Goal: Communication & Community: Answer question/provide support

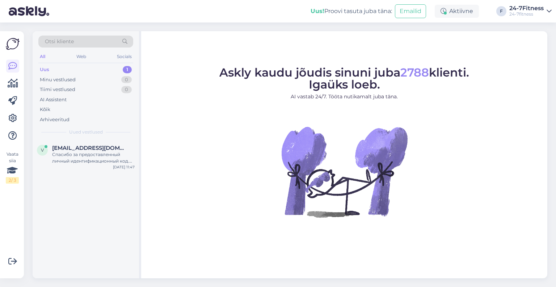
click at [97, 165] on div "v [EMAIL_ADDRESS][DOMAIN_NAME] Спасибо за предоставленный личный идентификацион…" at bounding box center [86, 155] width 106 height 33
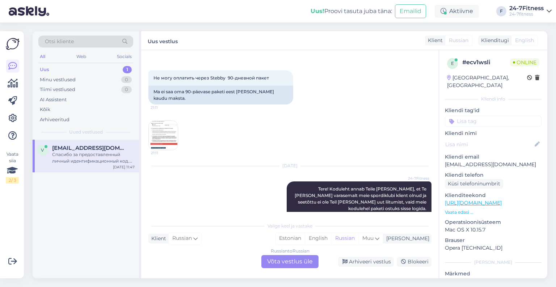
scroll to position [36, 0]
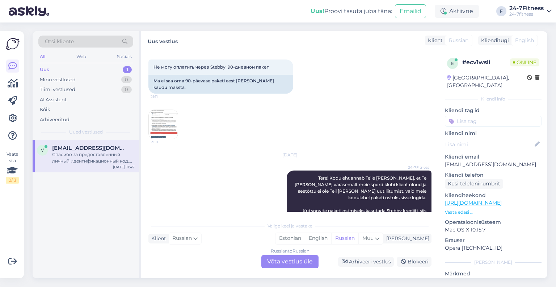
click at [166, 113] on img at bounding box center [163, 124] width 29 height 29
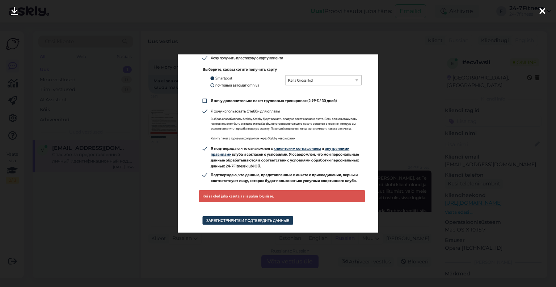
click at [545, 10] on div at bounding box center [542, 11] width 14 height 23
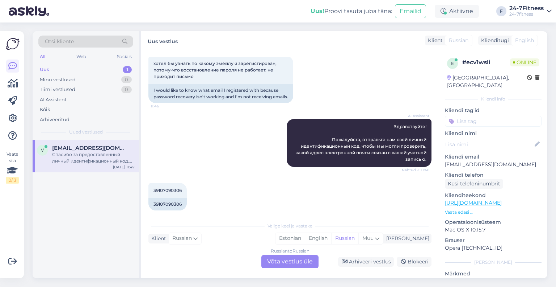
scroll to position [449, 0]
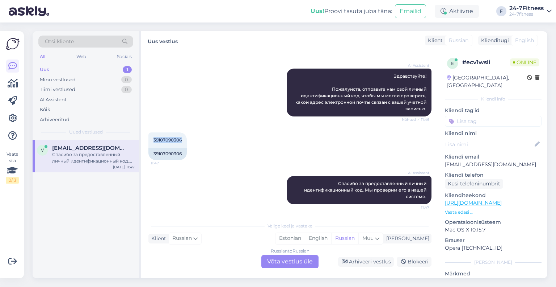
drag, startPoint x: 183, startPoint y: 140, endPoint x: 143, endPoint y: 138, distance: 39.5
click at [143, 138] on div "Vestlus algas Sep 25 2025 Не могу оплатить через Stebby 90-дневной пакет 21:11 …" at bounding box center [290, 164] width 298 height 228
copy span "39107090306"
drag, startPoint x: 518, startPoint y: 157, endPoint x: 440, endPoint y: 157, distance: 78.6
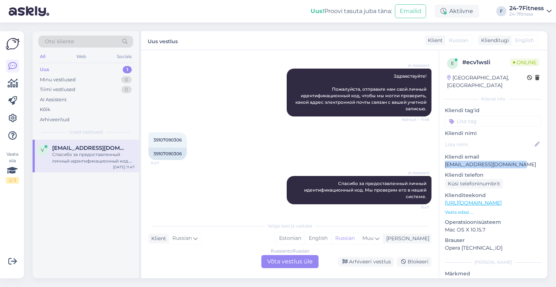
click at [440, 157] on div "e # ecv1wsli Online Estonia, Tallinn Kliendi info Kliendi tag'id Kliendi nimi K…" at bounding box center [493, 202] width 108 height 305
drag, startPoint x: 448, startPoint y: 156, endPoint x: 453, endPoint y: 164, distance: 9.9
click at [453, 171] on p "Kliendi telefon" at bounding box center [493, 175] width 97 height 8
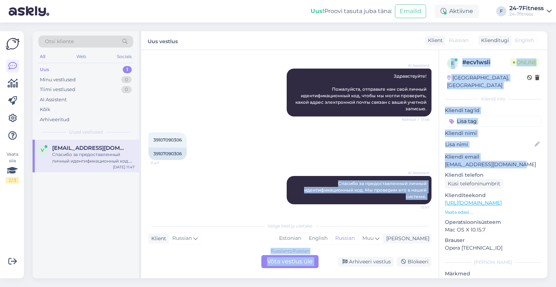
drag, startPoint x: 522, startPoint y: 156, endPoint x: 439, endPoint y: 156, distance: 82.9
click at [439, 156] on div "Vestlus algas Sep 25 2025 Не могу оплатить через Stebby 90-дневной пакет 21:11 …" at bounding box center [344, 164] width 406 height 228
click at [503, 161] on div "e # ecv1wsli Online Estonia, Tallinn Kliendi info Kliendi tag'id Kliendi nimi K…" at bounding box center [493, 202] width 108 height 305
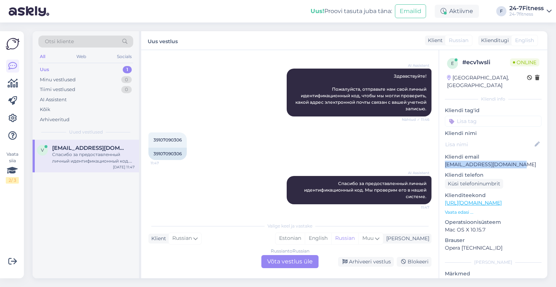
drag, startPoint x: 514, startPoint y: 157, endPoint x: 445, endPoint y: 156, distance: 69.2
click at [445, 160] on p "vitali.dambajev@gmail.com" at bounding box center [493, 164] width 97 height 8
copy p "vitali.dambajev@gmail.com"
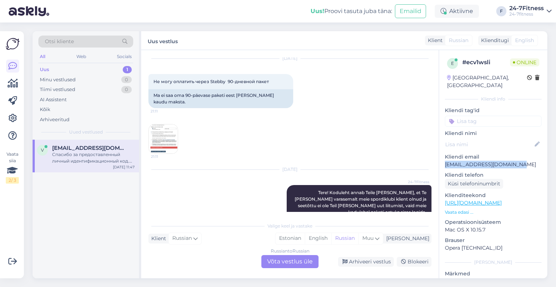
scroll to position [0, 0]
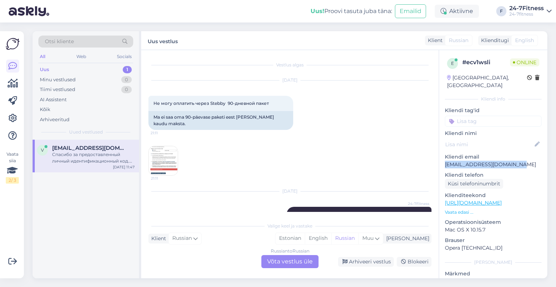
click at [167, 149] on img at bounding box center [163, 160] width 29 height 29
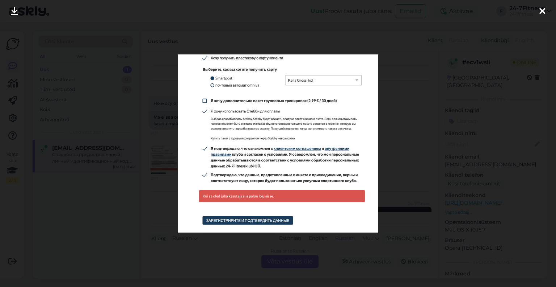
click at [541, 9] on icon at bounding box center [543, 11] width 6 height 9
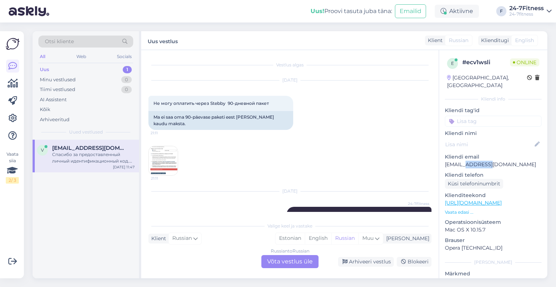
drag, startPoint x: 482, startPoint y: 155, endPoint x: 459, endPoint y: 154, distance: 22.8
click at [459, 160] on p "vitali.dambajev@gmail.com" at bounding box center [493, 164] width 97 height 8
copy p "dambajev"
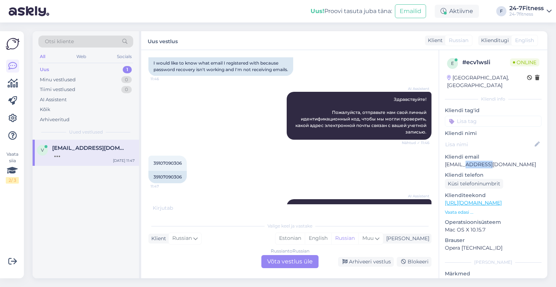
scroll to position [456, 0]
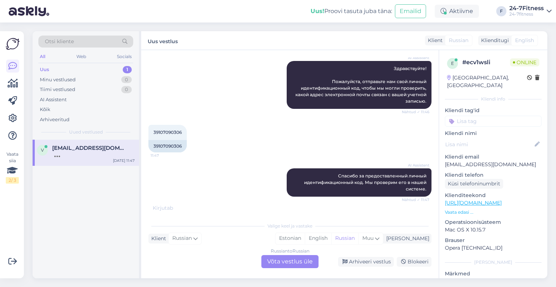
click at [96, 201] on div "v vitali.dambajev@gmail.com Sep 29 11:47" at bounding box center [86, 208] width 106 height 138
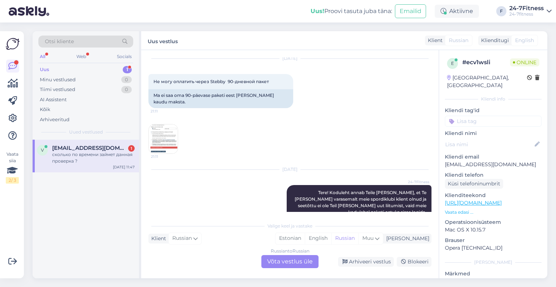
scroll to position [0, 0]
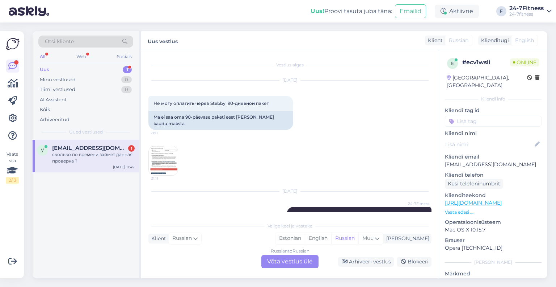
click at [163, 149] on img at bounding box center [163, 160] width 29 height 29
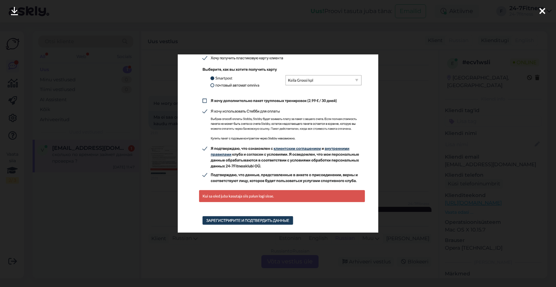
click at [541, 8] on icon at bounding box center [543, 11] width 6 height 9
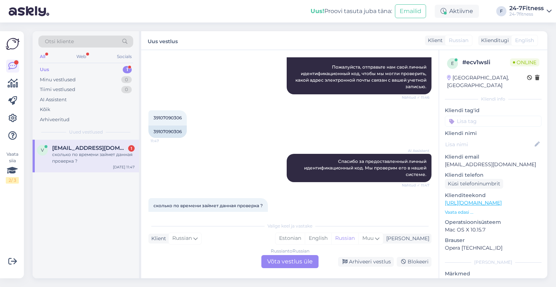
scroll to position [492, 0]
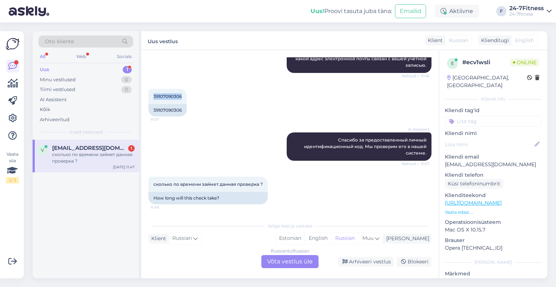
drag, startPoint x: 184, startPoint y: 96, endPoint x: 143, endPoint y: 95, distance: 40.2
click at [143, 95] on div "Vestlus algas Sep 25 2025 Не могу оплатить через Stebby 90-дневной пакет 21:11 …" at bounding box center [290, 164] width 298 height 228
copy span "39107090306"
click at [281, 269] on div "Vestlus algas Sep 25 2025 Не могу оплатить через Stebby 90-дневной пакет 21:11 …" at bounding box center [290, 164] width 298 height 228
click at [283, 262] on div "Russian to Russian Võta vestlus üle" at bounding box center [290, 261] width 57 height 13
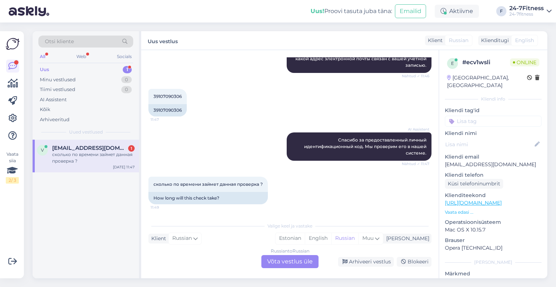
scroll to position [465, 0]
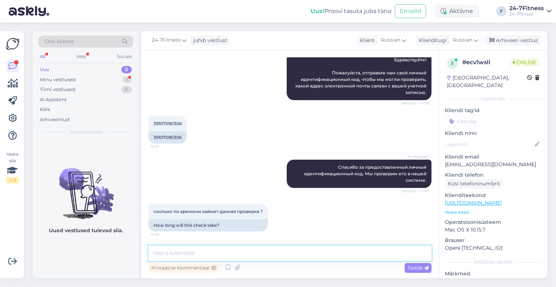
click at [215, 250] on textarea at bounding box center [290, 252] width 283 height 15
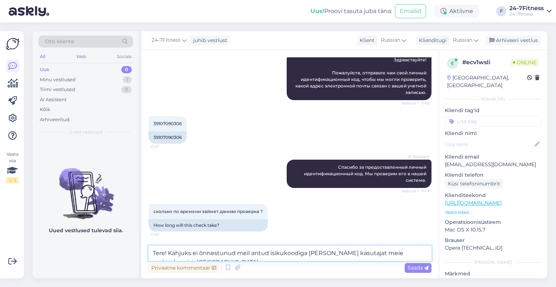
scroll to position [474, 0]
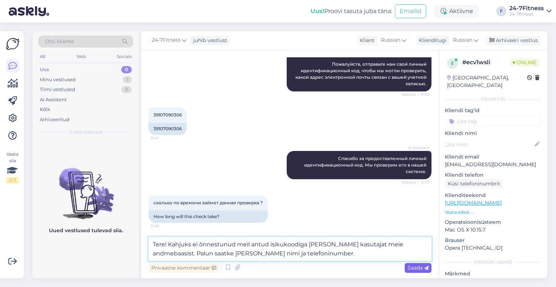
type textarea "Tere! Kahjuks ei õnnestunud meil antud isikukoodiga leida kasutajat meie andmeb…"
click at [423, 268] on span "Saada" at bounding box center [418, 267] width 21 height 7
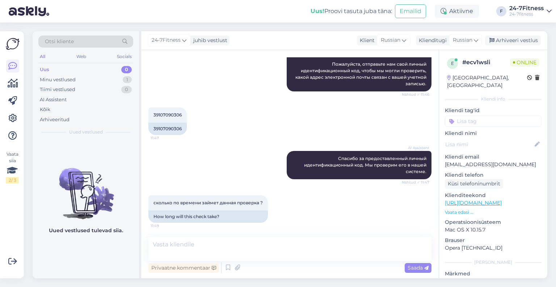
scroll to position [509, 0]
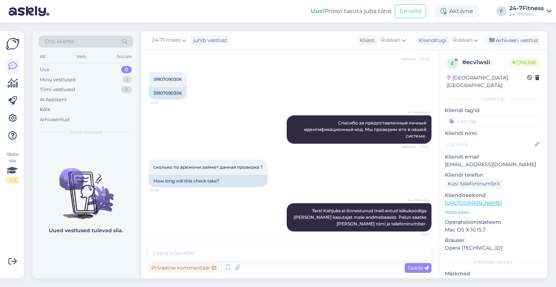
click at [105, 259] on div "Uued vestlused tulevad siia." at bounding box center [86, 208] width 106 height 138
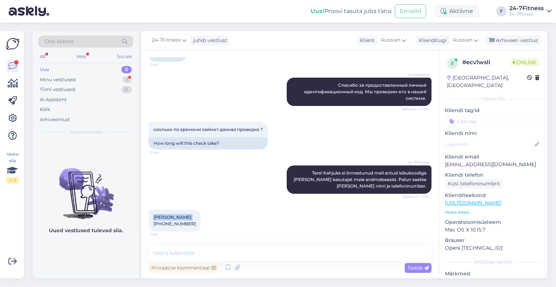
drag, startPoint x: 188, startPoint y: 216, endPoint x: 143, endPoint y: 216, distance: 44.9
click at [143, 216] on div "Vestlus algas Sep 25 2025 Не могу оплатить через Stebby 90-дневной пакет 21:11 …" at bounding box center [290, 164] width 298 height 228
copy span "Vitali Dambajev"
click at [182, 226] on div "Vitali Dambajev +37258557015 11:52" at bounding box center [175, 220] width 53 height 22
drag, startPoint x: 184, startPoint y: 223, endPoint x: 164, endPoint y: 226, distance: 20.5
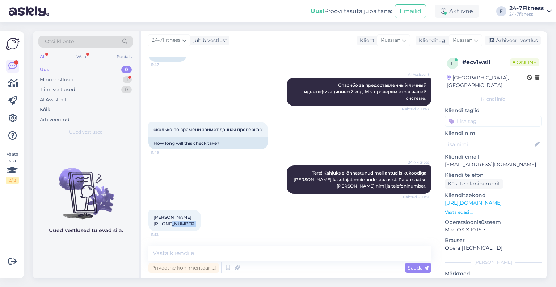
click at [164, 226] on div "Vitali Dambajev +37258557015 11:52" at bounding box center [175, 220] width 53 height 22
copy span "58557015"
click at [261, 254] on textarea at bounding box center [290, 252] width 283 height 15
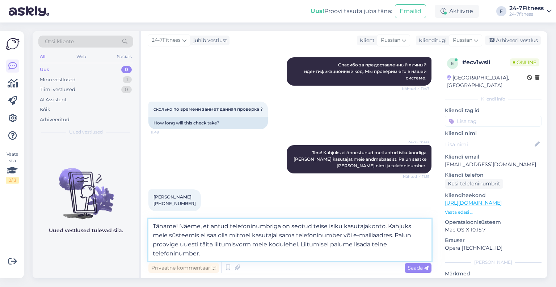
scroll to position [574, 0]
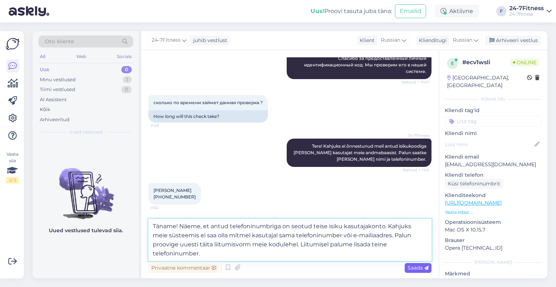
type textarea "Täname! Näeme, et antud telefoninumbriga on seotud teise isiku kasutajakonto. K…"
click at [417, 267] on span "Saada" at bounding box center [418, 267] width 21 height 7
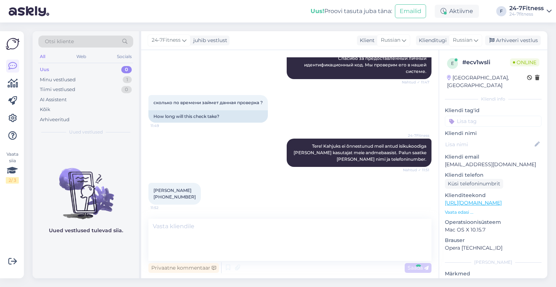
scroll to position [604, 0]
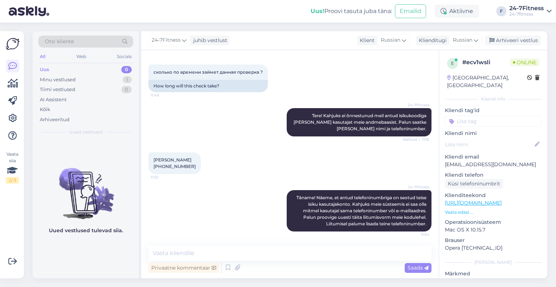
click at [133, 241] on div "Uued vestlused tulevad siia." at bounding box center [86, 208] width 106 height 138
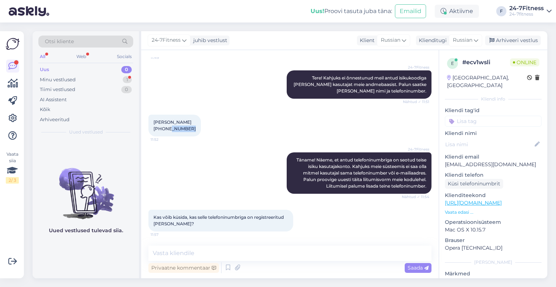
drag, startPoint x: 188, startPoint y: 127, endPoint x: 164, endPoint y: 129, distance: 24.0
click at [164, 129] on div "Vitali Dambajev +37258557015 11:52" at bounding box center [175, 125] width 53 height 22
copy span "58557015"
click at [212, 252] on textarea at bounding box center [290, 252] width 283 height 15
paste textarea "Anastasia Dambajeva"
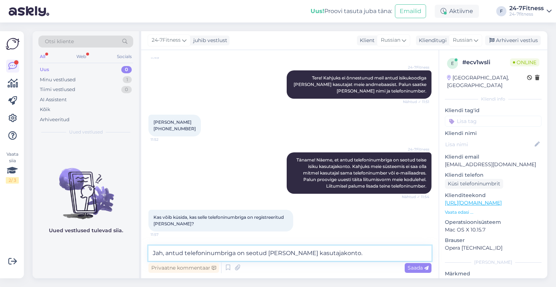
click at [380, 253] on textarea "Jah, antud telefoninumbriga on seotud Anastasia Dambajeva kasutajakonto." at bounding box center [290, 252] width 283 height 15
type textarea "Jah, antud telefoninumbriga on seotud Anastasia Dambajeva kasutajakonto."
click at [411, 267] on span "Saada" at bounding box center [418, 267] width 21 height 7
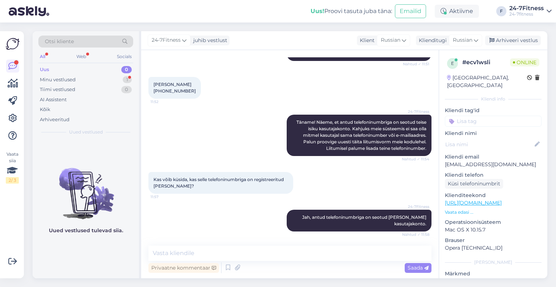
scroll to position [711, 0]
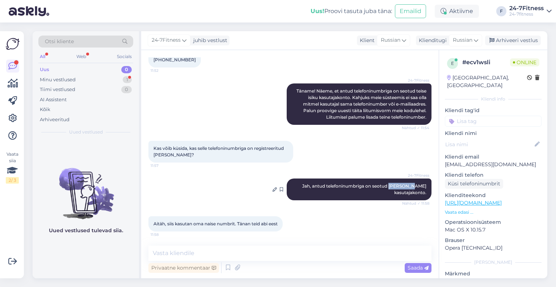
drag, startPoint x: 421, startPoint y: 187, endPoint x: 401, endPoint y: 187, distance: 19.6
click at [401, 187] on span "Jah, antud telefoninumbriga on seotud Anastasia Dambajeva kasutajakonto." at bounding box center [364, 189] width 125 height 12
copy span "Anastasia"
click at [256, 256] on textarea at bounding box center [290, 252] width 283 height 15
paste textarea "Anastasia"
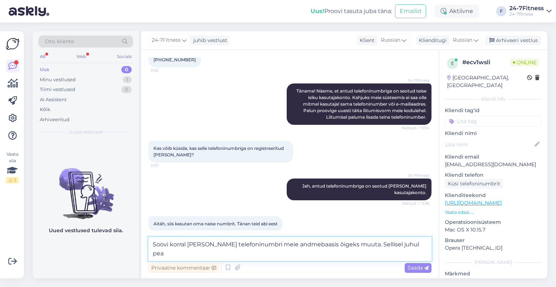
scroll to position [719, 0]
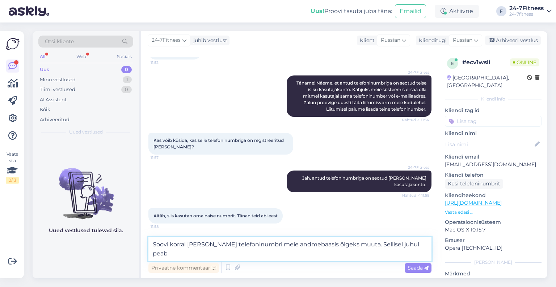
paste textarea "Anastasia"
paste textarea "info@24-7fitness.ee"
click at [385, 256] on textarea "Soovi korral saame Anastasia telefoninumbri meie andmebaasis õigeks muuta. Sell…" at bounding box center [290, 249] width 283 height 24
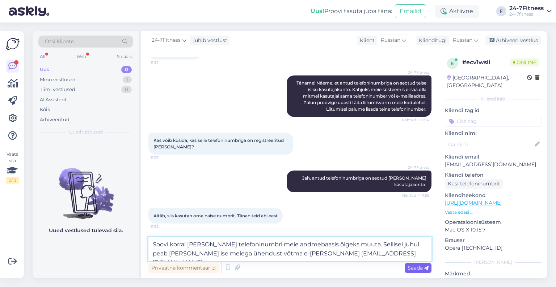
type textarea "Soovi korral saame Anastasia telefoninumbri meie andmebaasis õigeks muuta. Sell…"
click at [416, 265] on span "Saada" at bounding box center [418, 267] width 21 height 7
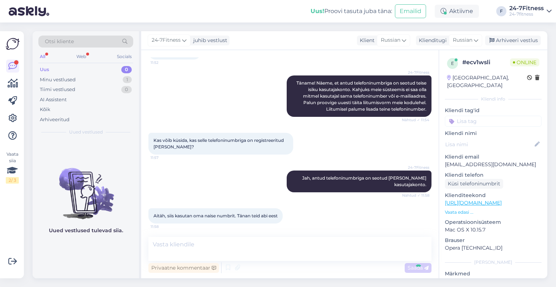
scroll to position [755, 0]
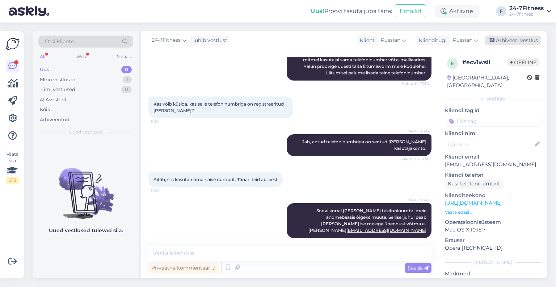
click at [515, 41] on div "Arhiveeri vestlus" at bounding box center [513, 40] width 56 height 10
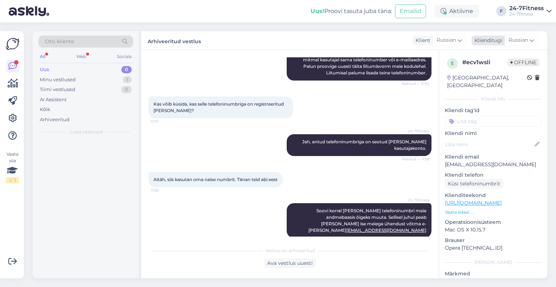
scroll to position [757, 0]
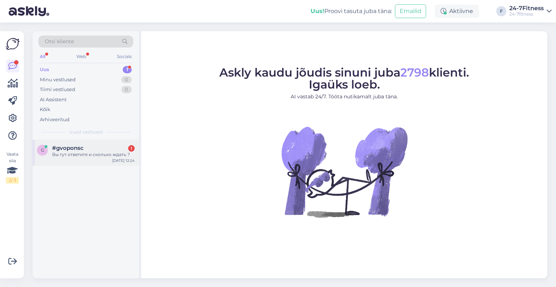
click at [81, 158] on div "g #gvoponsc 1 Вы тут ответите и сколько ждать ? [DATE] 12:24" at bounding box center [86, 152] width 106 height 26
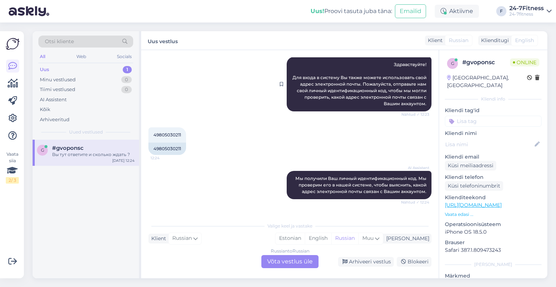
scroll to position [134, 0]
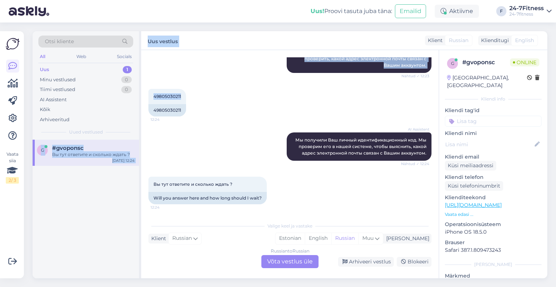
drag, startPoint x: 182, startPoint y: 96, endPoint x: 141, endPoint y: 93, distance: 41.4
click at [141, 93] on div "Otsi kliente All Web Socials Uus 1 Minu vestlused 0 Tiimi vestlused 0 AI Assist…" at bounding box center [290, 154] width 515 height 247
click at [170, 96] on span "49805030211" at bounding box center [168, 95] width 28 height 5
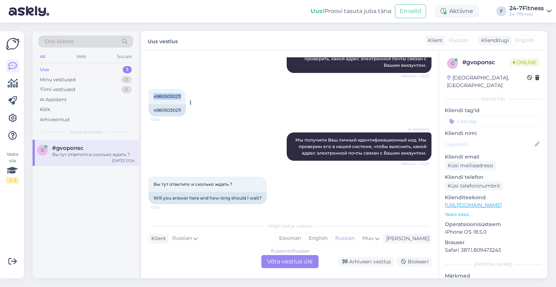
drag, startPoint x: 181, startPoint y: 96, endPoint x: 149, endPoint y: 96, distance: 31.9
click at [149, 96] on div "49805030211 12:24" at bounding box center [168, 96] width 38 height 15
copy span "49805030211"
click at [278, 259] on div "Russian to Russian Võta vestlus üle" at bounding box center [290, 261] width 57 height 13
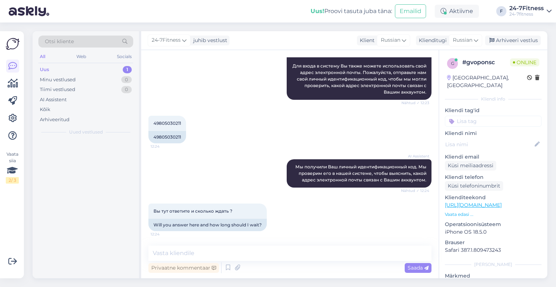
scroll to position [106, 0]
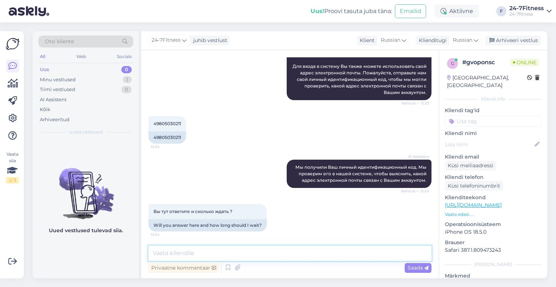
click at [226, 247] on textarea at bounding box center [290, 252] width 283 height 15
paste textarea "tatan1998@bk.ru"
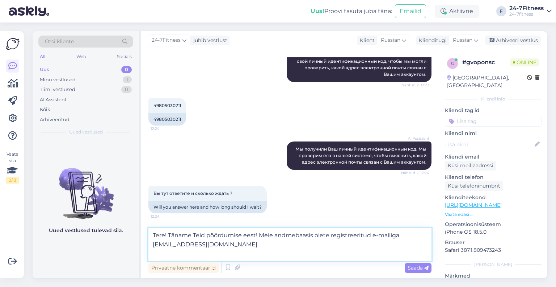
scroll to position [133, 0]
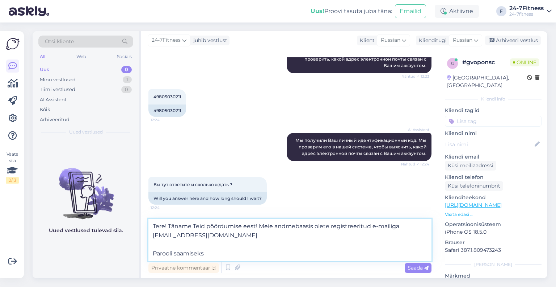
paste textarea "vajutage sisselogimise alas ,,unustasin parooli'' ja sisestage enda meiliaadres…"
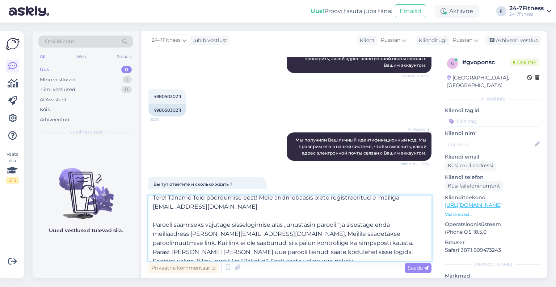
scroll to position [0, 0]
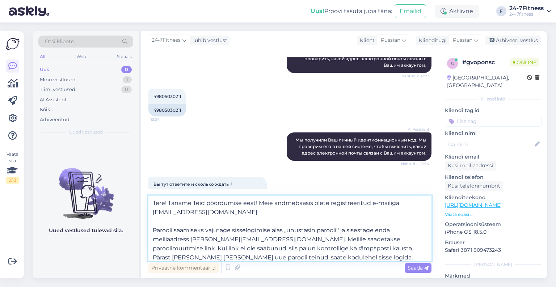
drag, startPoint x: 229, startPoint y: 213, endPoint x: 152, endPoint y: 213, distance: 76.8
click at [152, 213] on textarea "Tere! Täname Teid pöördumise eest! Meie andmebaasis olete registreeritud e-mail…" at bounding box center [290, 227] width 283 height 65
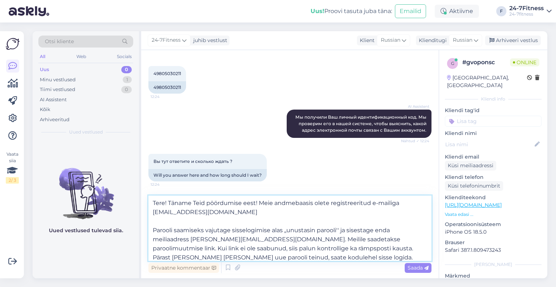
scroll to position [22, 0]
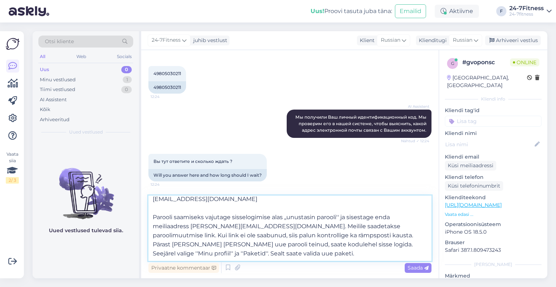
drag, startPoint x: 256, startPoint y: 217, endPoint x: 196, endPoint y: 215, distance: 60.9
click at [196, 215] on textarea "Tere! Täname Teid pöördumise eest! Meie andmebaasis olete registreeritud e-mail…" at bounding box center [290, 227] width 283 height 65
paste textarea "tatan1998@bk.ru"
click at [325, 226] on textarea "Tere! Täname Teid pöördumise eest! Meie andmebaasis olete registreeritud e-mail…" at bounding box center [290, 227] width 283 height 65
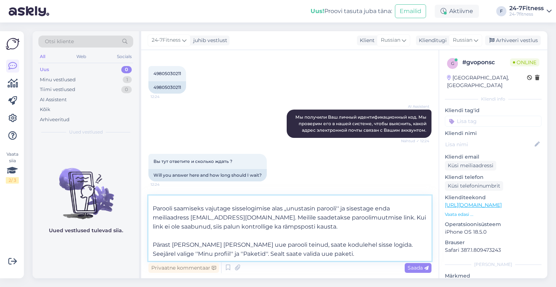
scroll to position [31, 0]
type textarea "Tere! Täname Teid pöördumise eest! Meie andmebaasis olete registreeritud e-mail…"
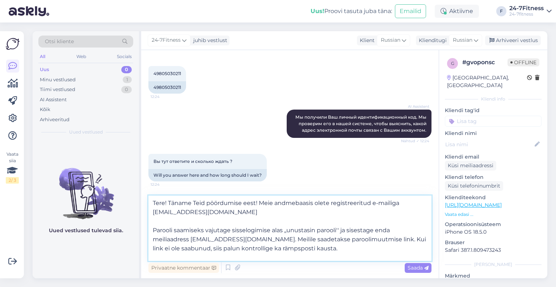
scroll to position [31, 0]
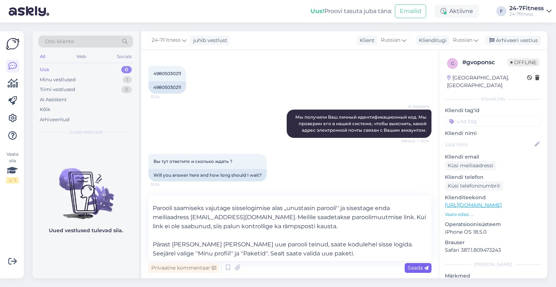
click at [408, 265] on span "Saada" at bounding box center [418, 267] width 21 height 7
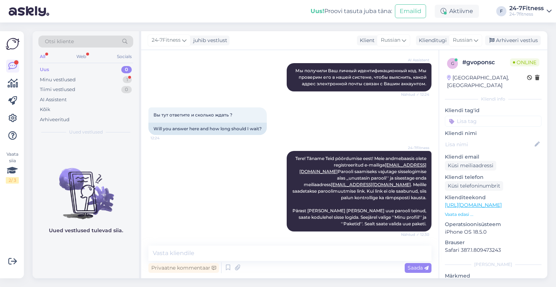
scroll to position [303, 0]
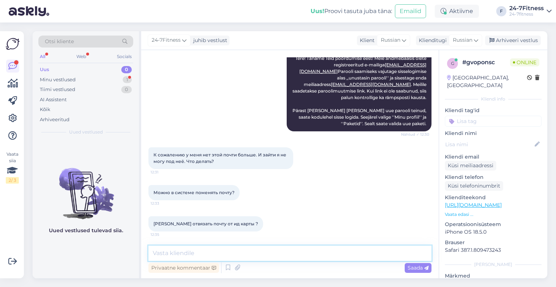
click at [233, 252] on textarea at bounding box center [290, 252] width 283 height 15
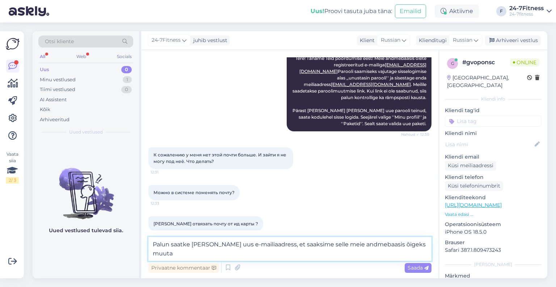
type textarea "Palun saatke meile enda uus e-mailiaadress, et saaksime selle meie andmebaasis …"
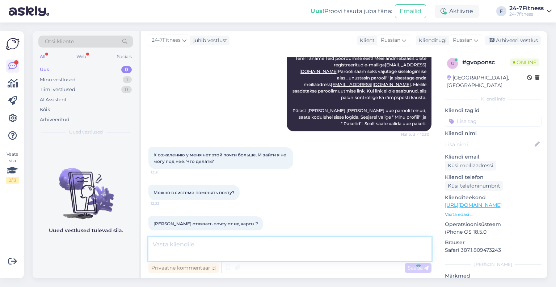
scroll to position [340, 0]
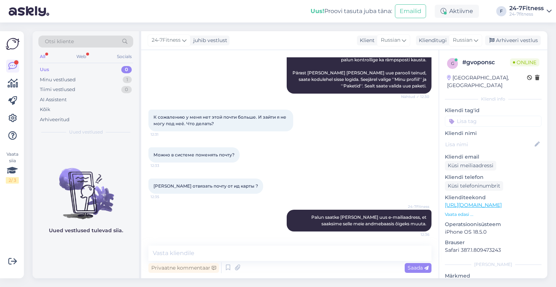
click at [125, 259] on div "Uued vestlused tulevad siia." at bounding box center [86, 208] width 106 height 138
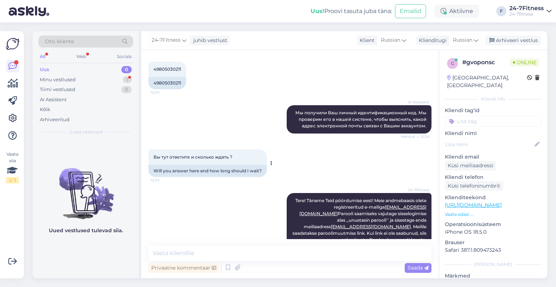
scroll to position [154, 0]
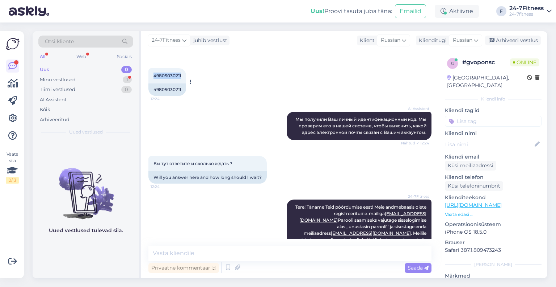
drag, startPoint x: 183, startPoint y: 76, endPoint x: 154, endPoint y: 76, distance: 28.6
click at [154, 76] on div "49805030211 12:24" at bounding box center [168, 75] width 38 height 15
copy span "49805030211"
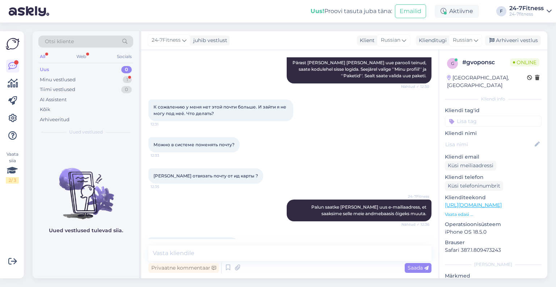
scroll to position [372, 0]
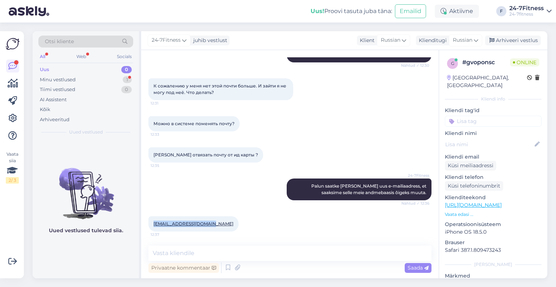
drag, startPoint x: 209, startPoint y: 225, endPoint x: 152, endPoint y: 222, distance: 56.6
click at [152, 222] on div "nataliteider@gmail.com 12:37" at bounding box center [194, 223] width 90 height 15
copy link "nataliteider@gmail.com"
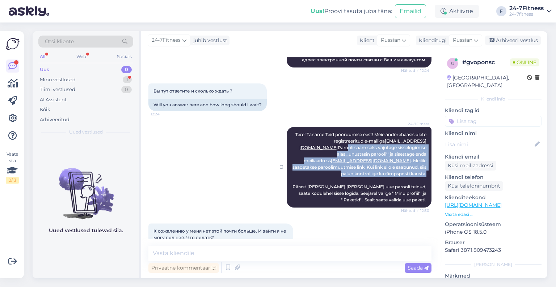
drag, startPoint x: 422, startPoint y: 173, endPoint x: 293, endPoint y: 156, distance: 129.7
click at [293, 156] on div "24-7Fitness Tere! Täname Teid pöördumise eest! Meie andmebaasis olete registree…" at bounding box center [359, 167] width 145 height 80
copy span "Parooli saamiseks vajutage sisselogimise alas ,,unustasin parooli'' ja sisestag…"
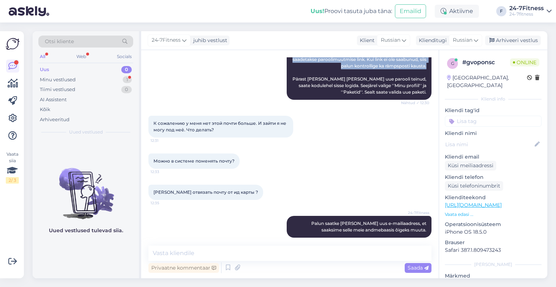
scroll to position [372, 0]
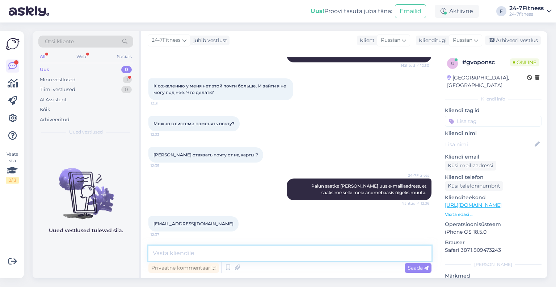
click at [223, 259] on textarea at bounding box center [290, 252] width 283 height 15
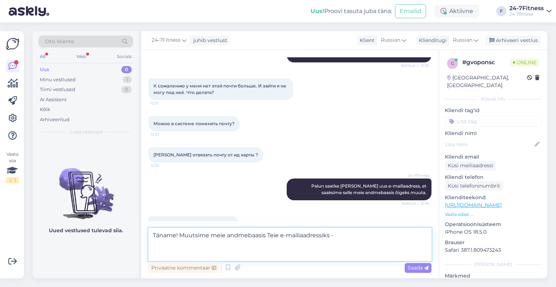
paste textarea "Parooli saamiseks vajutage sisselogimise alas ,,unustasin parooli'' ja sisestag…"
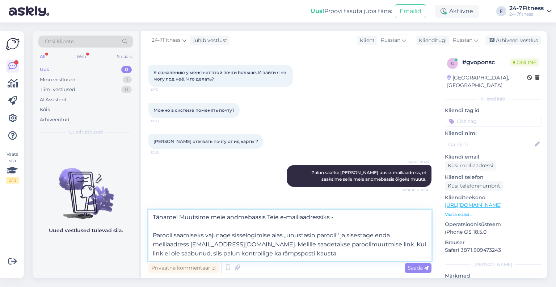
scroll to position [407, 0]
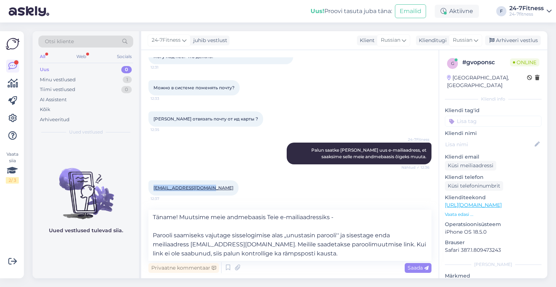
drag, startPoint x: 207, startPoint y: 189, endPoint x: 152, endPoint y: 189, distance: 55.1
click at [152, 189] on div "nataliteider@gmail.com 12:37" at bounding box center [194, 187] width 90 height 15
copy link "nataliteider@gmail.com"
click at [351, 216] on textarea "Täname! Muutsime meie andmebaasis Teie e-mailiaadressiks - Parooli saamiseks va…" at bounding box center [290, 234] width 283 height 51
paste textarea "nataliteider@gmail.com"
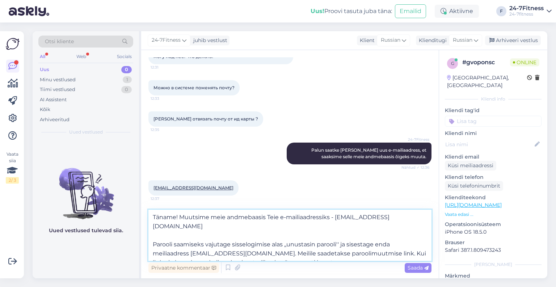
drag, startPoint x: 227, startPoint y: 244, endPoint x: 200, endPoint y: 243, distance: 27.2
click at [200, 243] on textarea "Täname! Muutsime meie andmebaasis Teie e-mailiaadressiks - nataliteider@gmail.c…" at bounding box center [290, 234] width 283 height 51
paste textarea "nataliteider@gmail.com"
click at [317, 250] on textarea "Täname! Muutsime meie andmebaasis Teie e-mailiaadressiks - nataliteider@gmail.c…" at bounding box center [290, 234] width 283 height 51
type textarea "Täname! Muutsime meie andmebaasis Teie e-mailiaadressiks - nataliteider@gmail.c…"
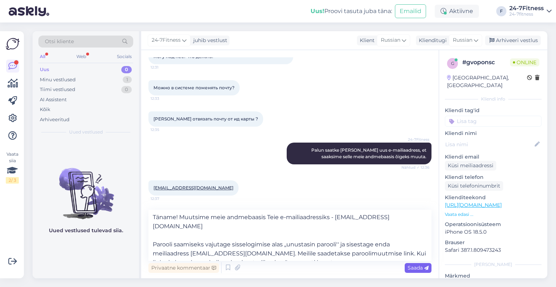
click at [411, 267] on span "Saada" at bounding box center [418, 267] width 21 height 7
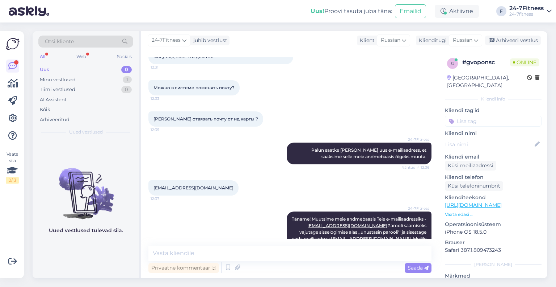
scroll to position [448, 0]
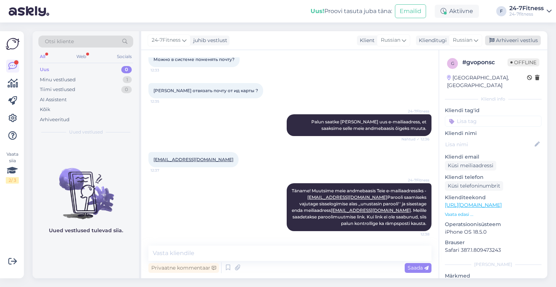
click at [528, 40] on div "Arhiveeri vestlus" at bounding box center [513, 40] width 56 height 10
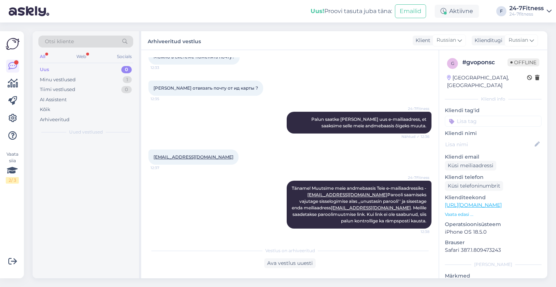
scroll to position [451, 0]
